Goal: Information Seeking & Learning: Learn about a topic

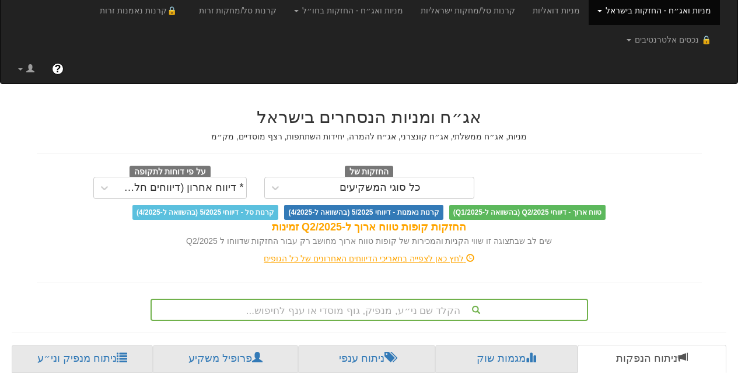
click at [606, 7] on link "מניות ואג״ח - החזקות בישראל" at bounding box center [654, 10] width 131 height 29
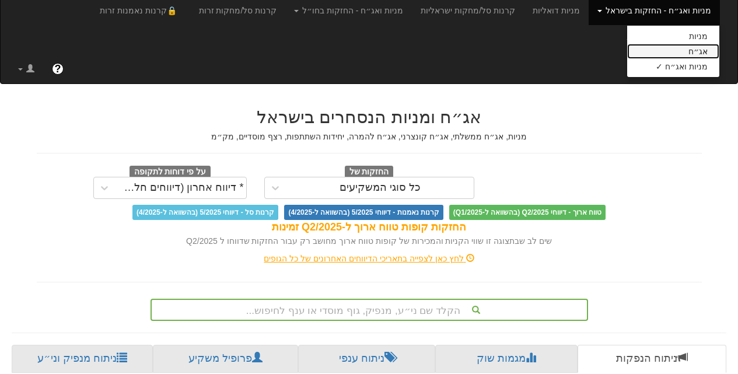
click at [693, 51] on link "אג״ח" at bounding box center [673, 51] width 92 height 15
